Goal: Task Accomplishment & Management: Complete application form

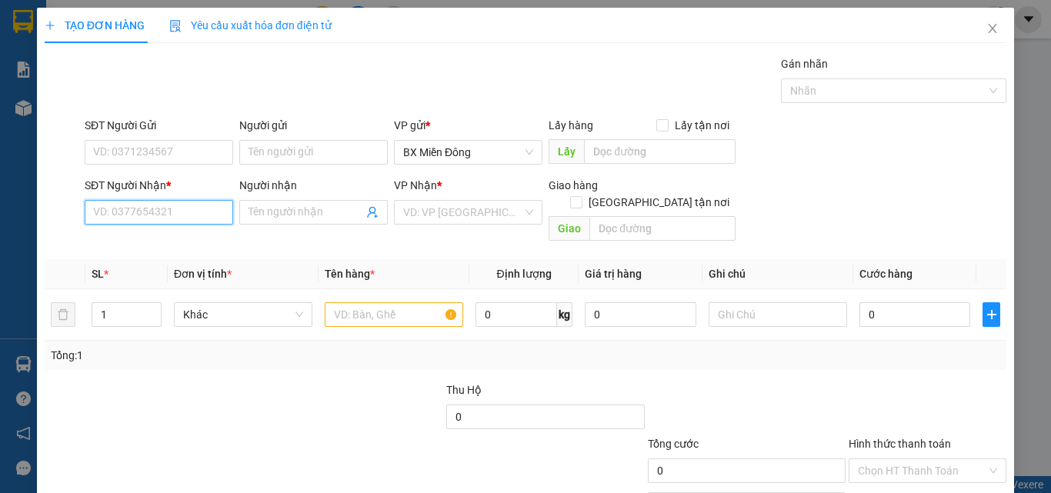
click at [125, 205] on input "SĐT Người Nhận *" at bounding box center [159, 212] width 148 height 25
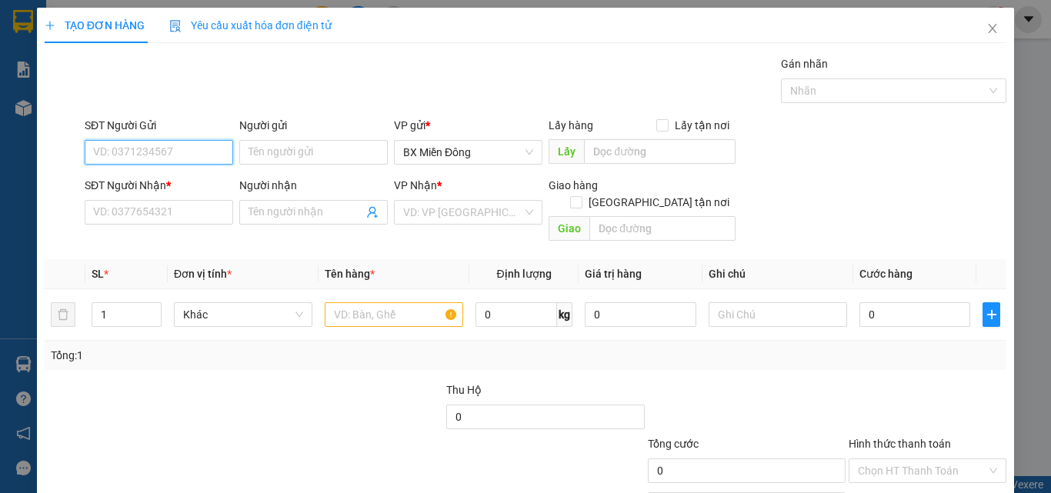
click at [120, 145] on input "SĐT Người Gửi" at bounding box center [159, 152] width 148 height 25
click at [368, 72] on div "Gán nhãn Nhãn" at bounding box center [546, 82] width 928 height 54
click at [986, 32] on icon "close" at bounding box center [992, 28] width 12 height 12
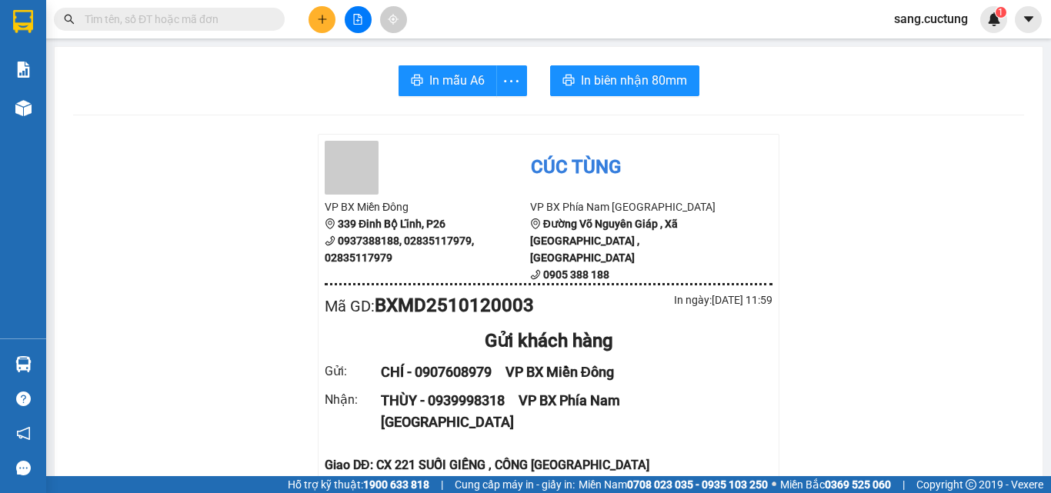
click at [185, 32] on div "Kết quả tìm kiếm ( 0 ) Bộ lọc No Data" at bounding box center [150, 19] width 300 height 27
click at [183, 26] on input "text" at bounding box center [176, 19] width 182 height 17
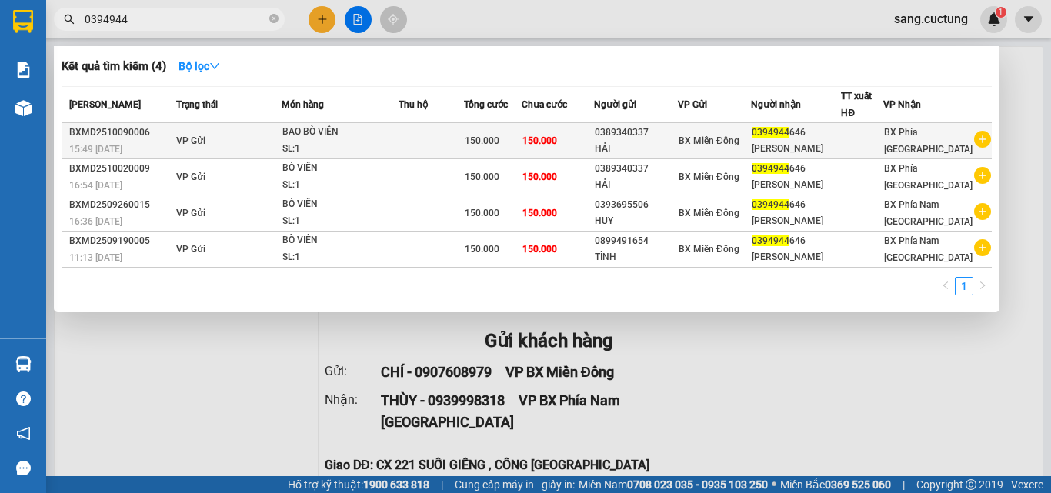
type input "0394944"
click at [628, 141] on div "HẢI" at bounding box center [636, 149] width 82 height 16
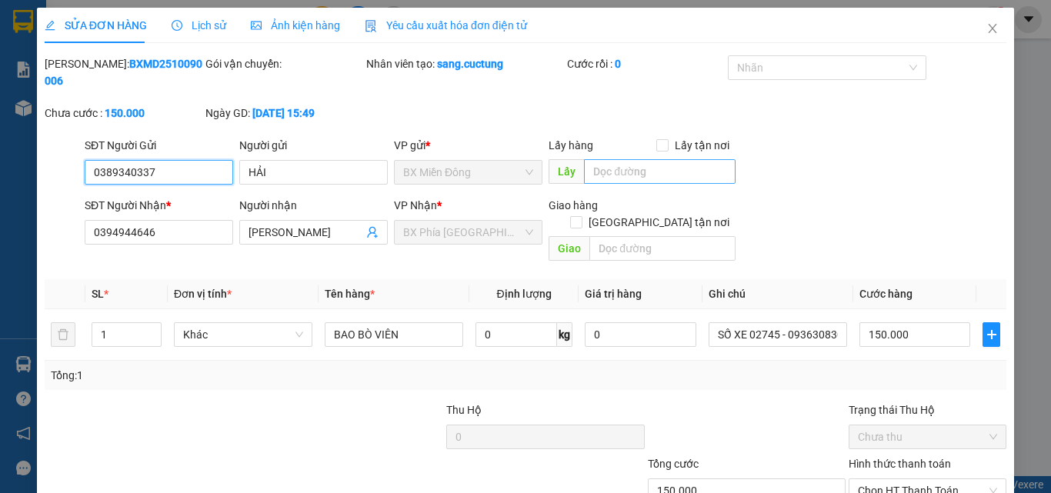
type input "0389340337"
type input "0394944646"
type input "150.000"
